Goal: Check status: Verify the current state of an ongoing process or item

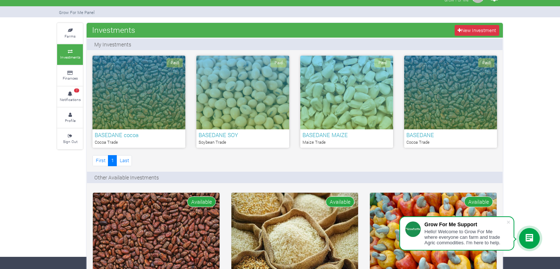
scroll to position [1, 0]
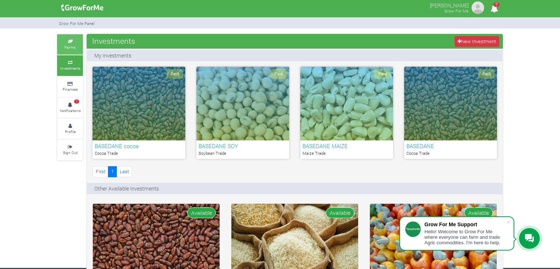
click at [69, 43] on icon at bounding box center [70, 42] width 22 height 4
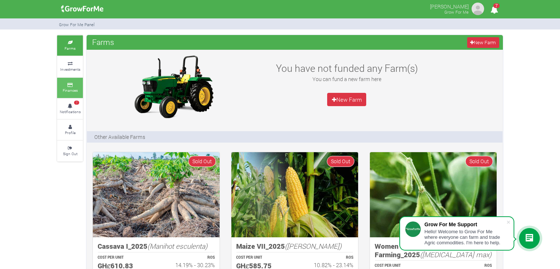
click at [69, 84] on icon at bounding box center [70, 85] width 22 height 4
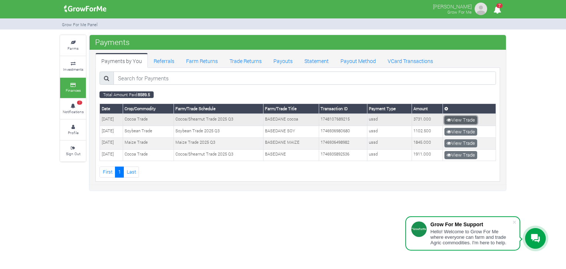
click at [461, 118] on link "View Trade" at bounding box center [460, 120] width 33 height 8
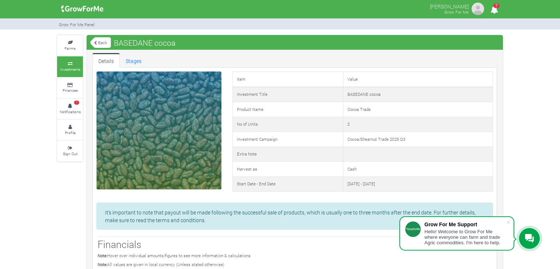
click at [99, 40] on link "Back" at bounding box center [100, 42] width 21 height 12
